Goal: Information Seeking & Learning: Learn about a topic

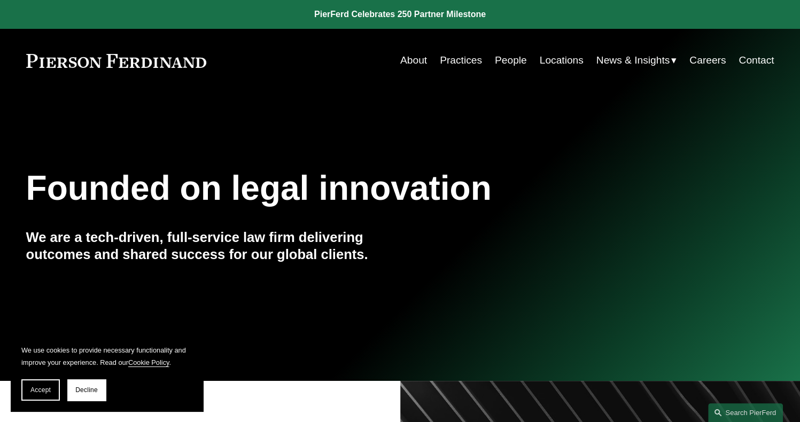
click at [504, 64] on link "People" at bounding box center [511, 60] width 32 height 20
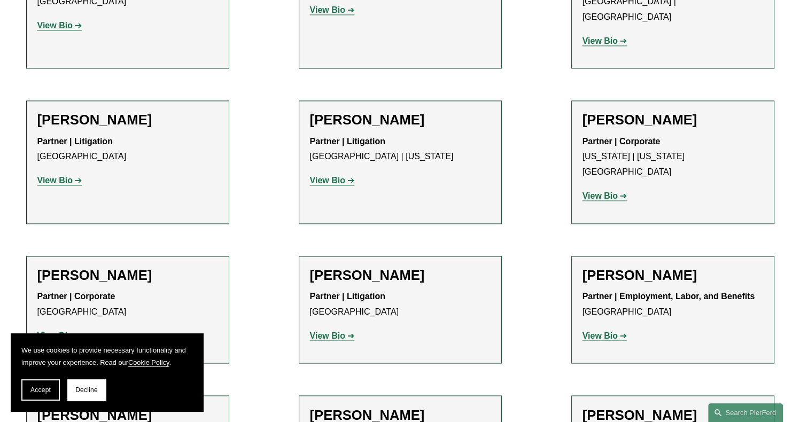
scroll to position [5621, 0]
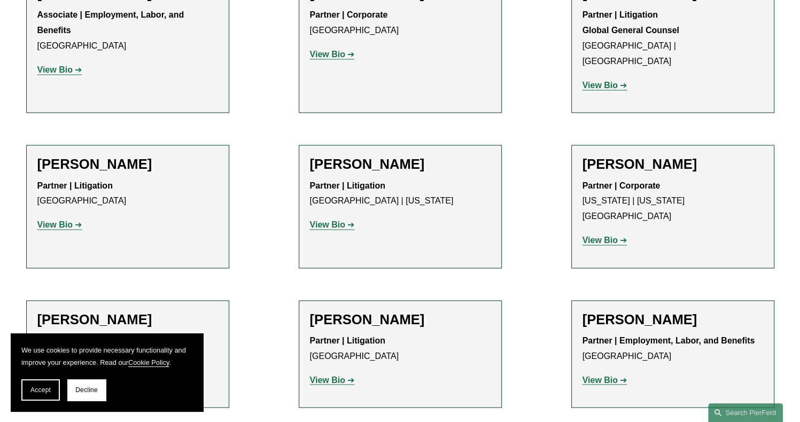
click at [374, 312] on h2 "Frank Harrison" at bounding box center [400, 320] width 181 height 17
click at [317, 375] on strong "View Bio" at bounding box center [327, 379] width 35 height 9
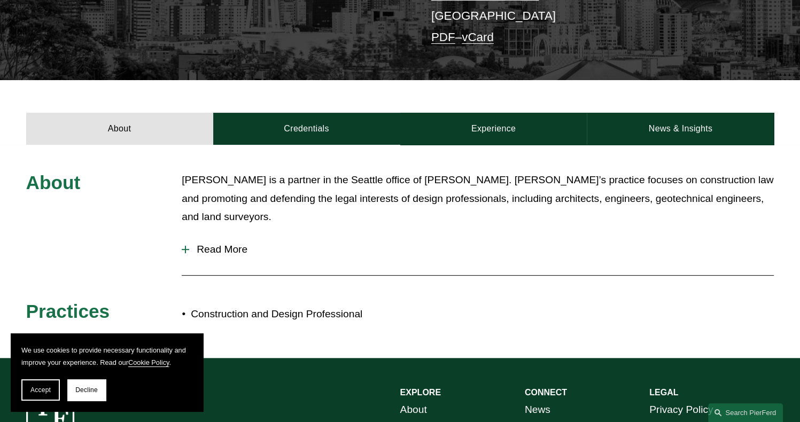
scroll to position [311, 0]
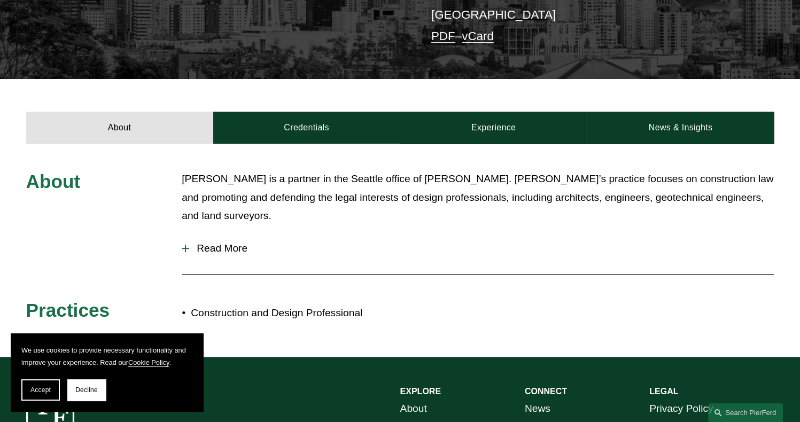
click at [224, 243] on span "Read More" at bounding box center [481, 249] width 585 height 12
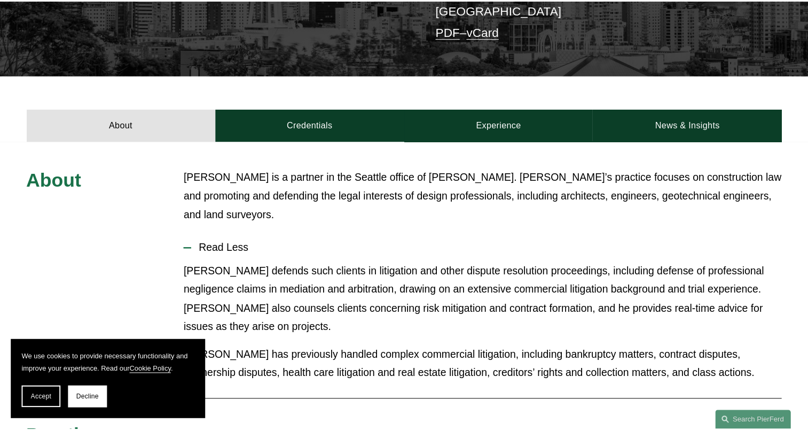
scroll to position [0, 0]
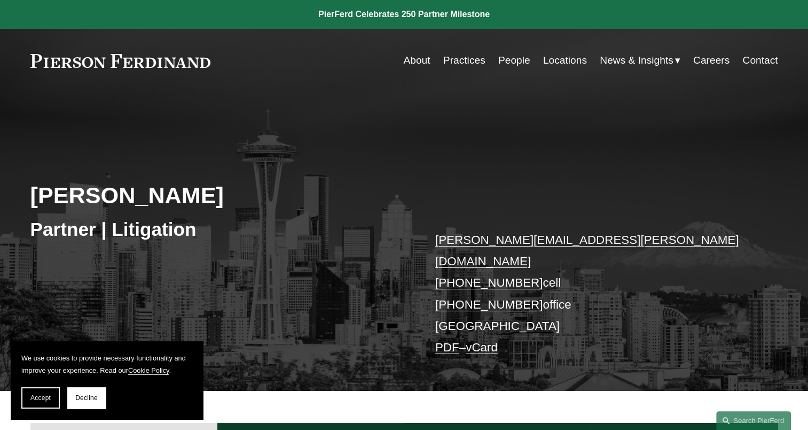
click at [472, 57] on link "Practices" at bounding box center [464, 60] width 42 height 20
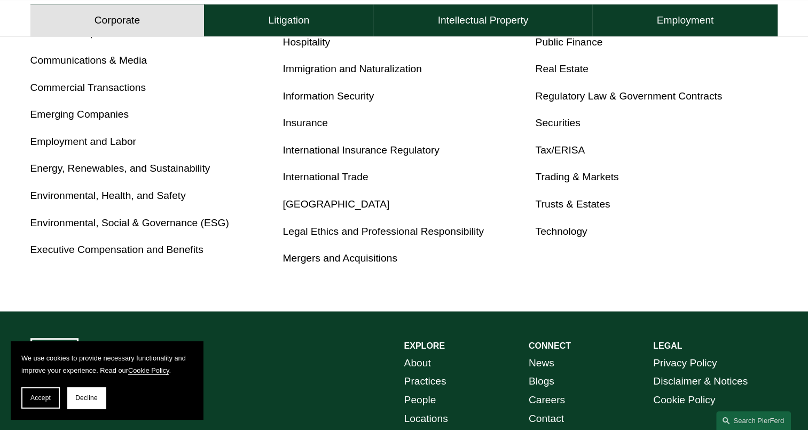
scroll to position [629, 0]
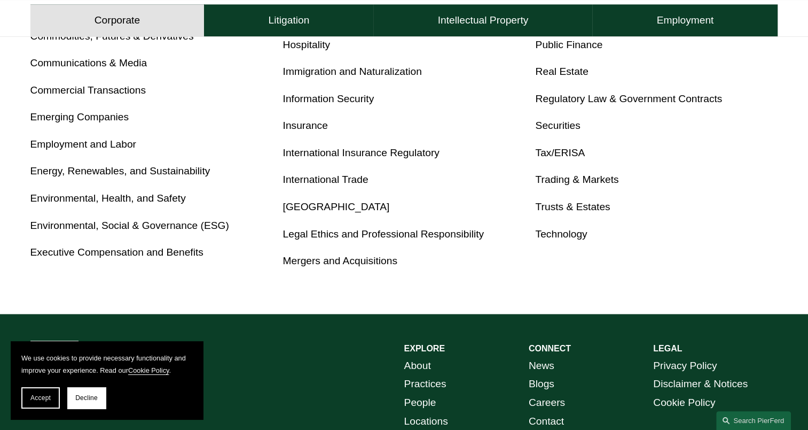
click at [81, 171] on link "Energy, Renewables, and Sustainability" at bounding box center [120, 170] width 180 height 11
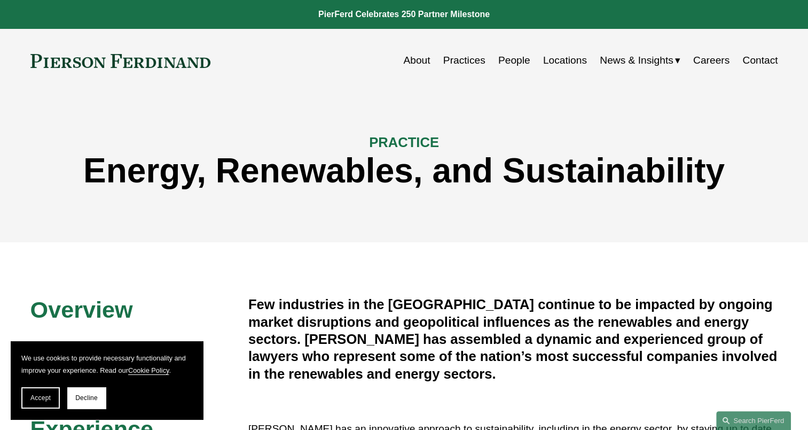
scroll to position [267, 0]
